Goal: Check status: Check status

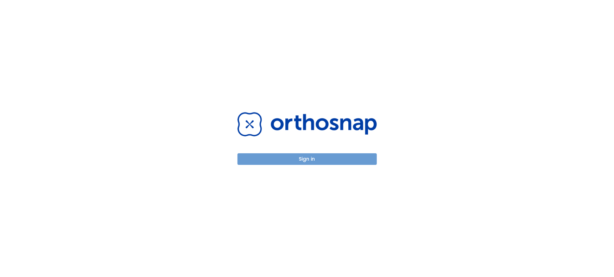
click at [333, 165] on button "Sign in" at bounding box center [306, 159] width 139 height 12
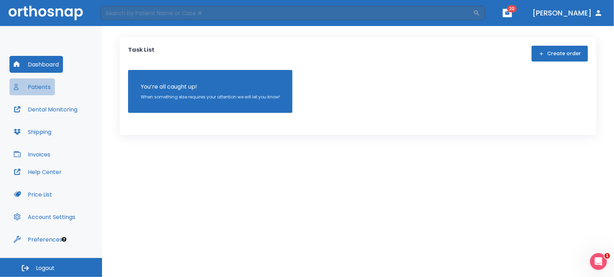
click at [34, 89] on button "Patients" at bounding box center [31, 86] width 45 height 17
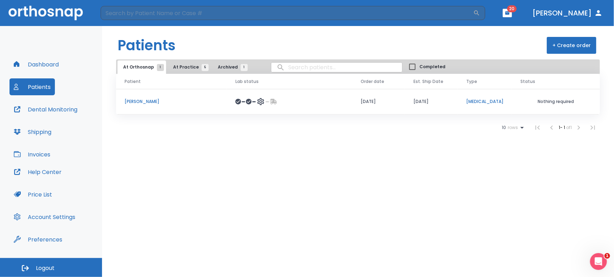
click at [183, 67] on span "At Practice 5" at bounding box center [189, 67] width 32 height 6
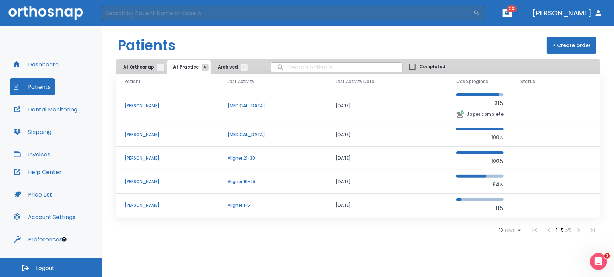
click at [167, 203] on p "Amanda Chinchilla" at bounding box center [168, 205] width 86 height 6
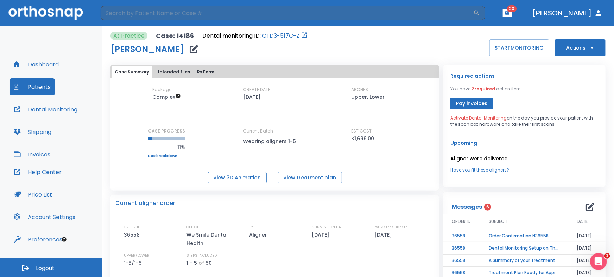
click at [236, 178] on button "View 3D Animation" at bounding box center [237, 178] width 59 height 12
click at [303, 181] on button "View treatment plan" at bounding box center [310, 178] width 64 height 12
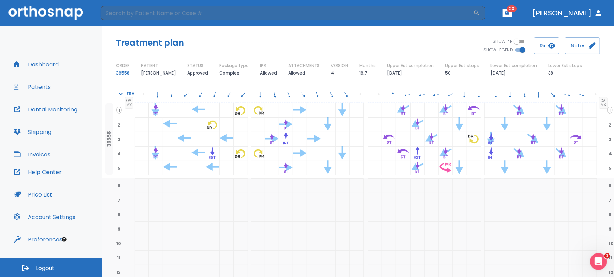
scroll to position [32, 0]
